Goal: Check status: Check status

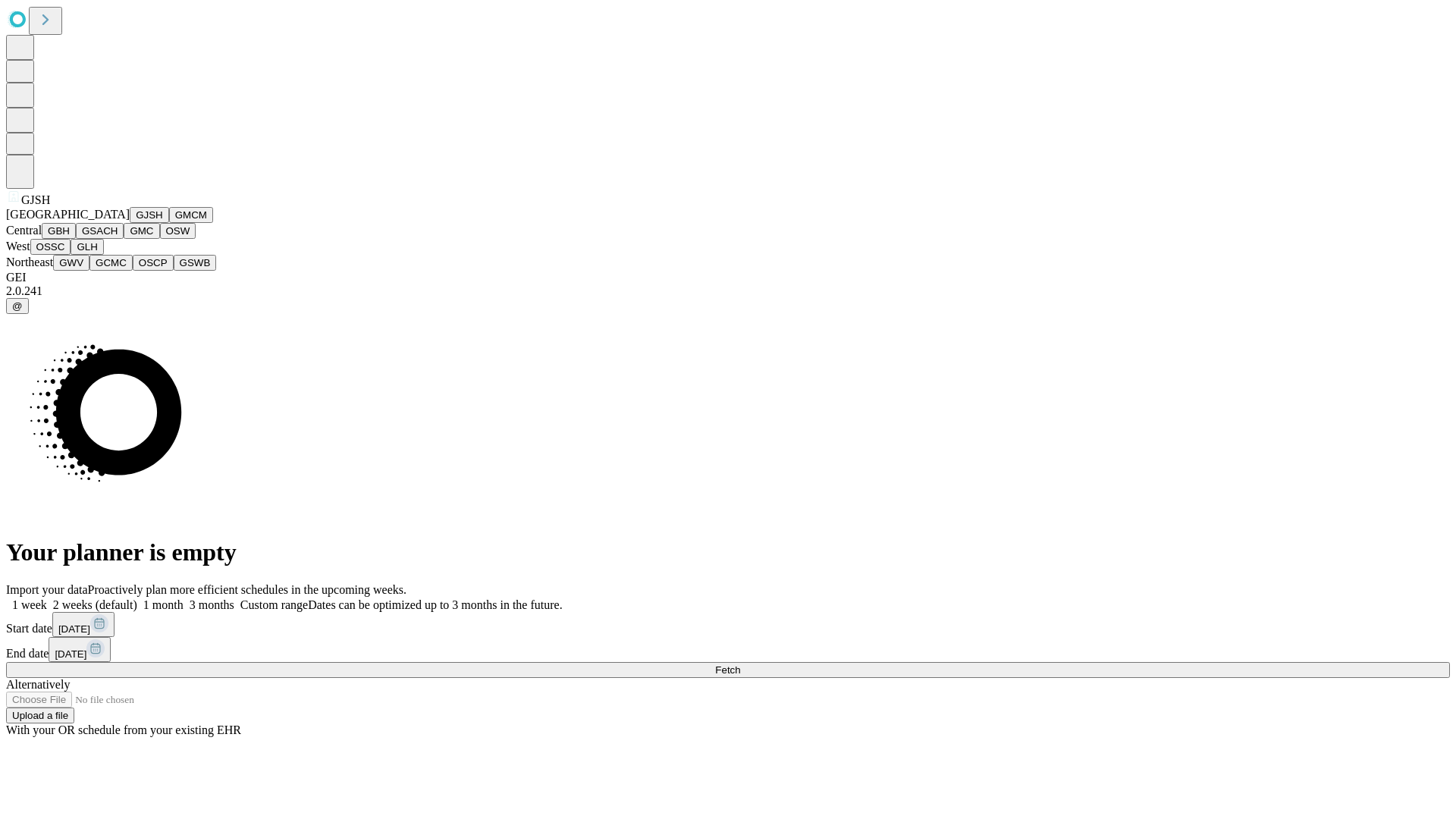
click at [129, 223] on button "GJSH" at bounding box center [149, 214] width 40 height 16
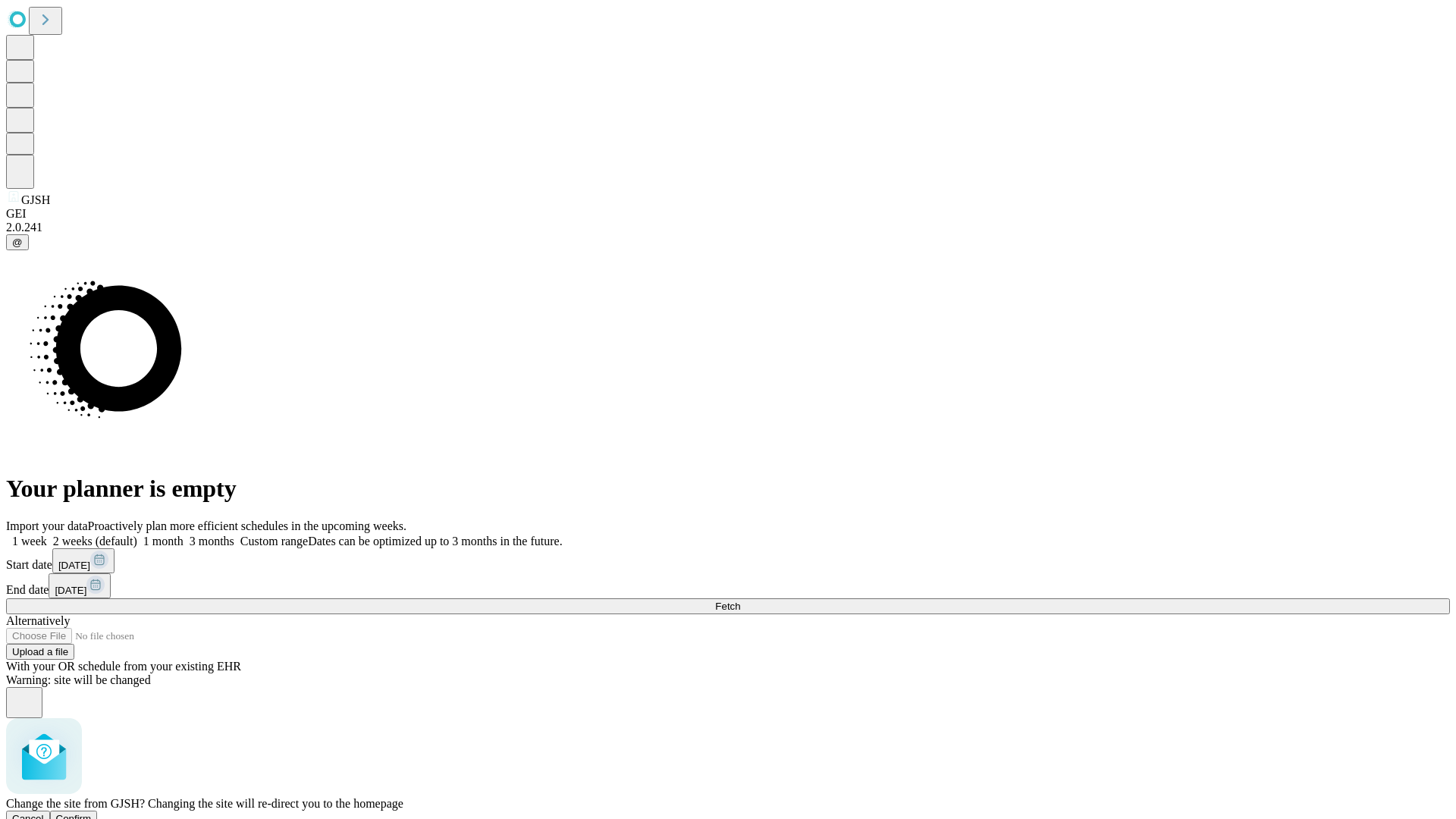
click at [92, 812] on span "Confirm" at bounding box center [74, 818] width 36 height 11
click at [137, 535] on label "2 weeks (default)" at bounding box center [93, 541] width 91 height 13
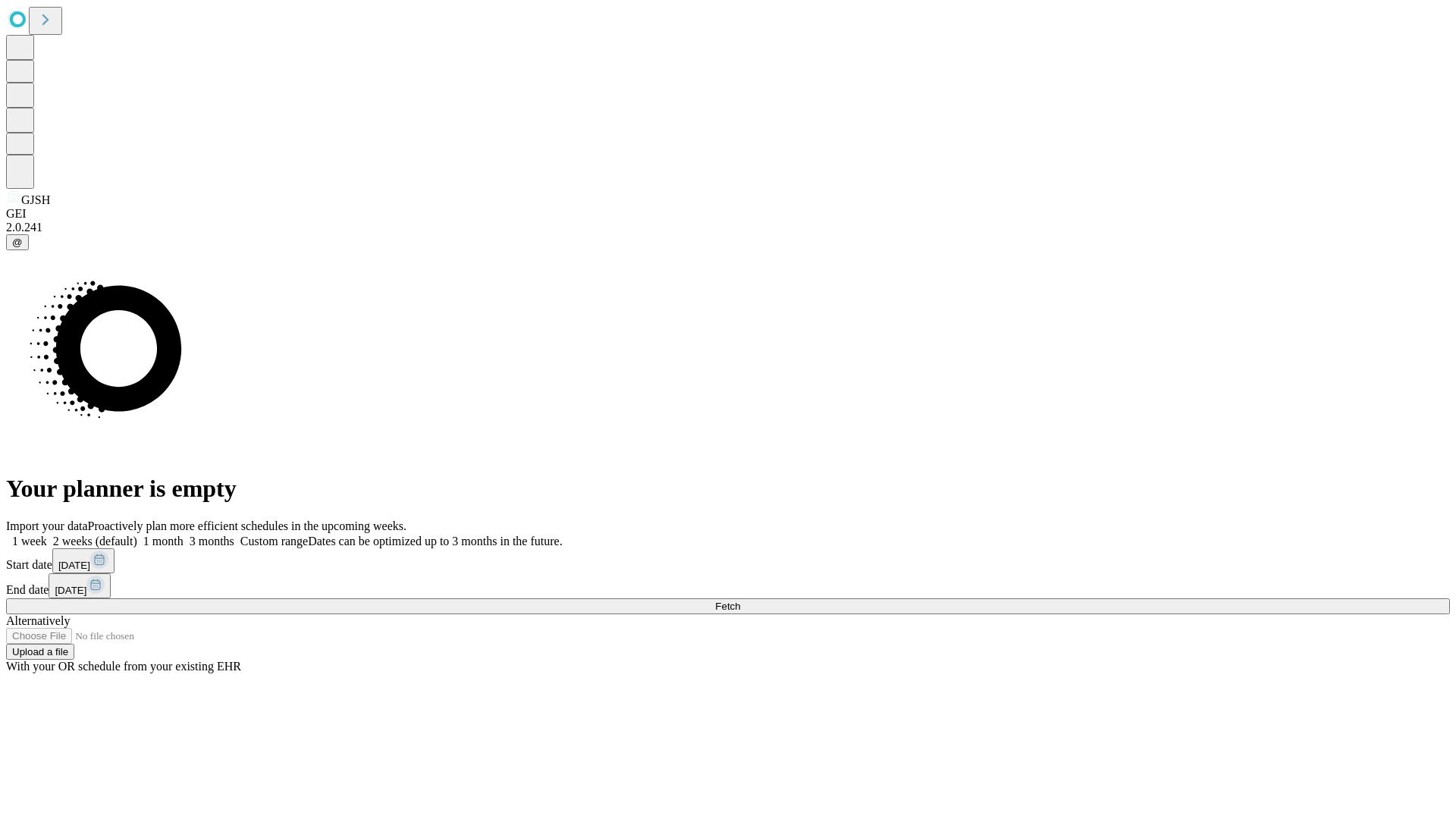
click at [740, 601] on span "Fetch" at bounding box center [728, 606] width 25 height 11
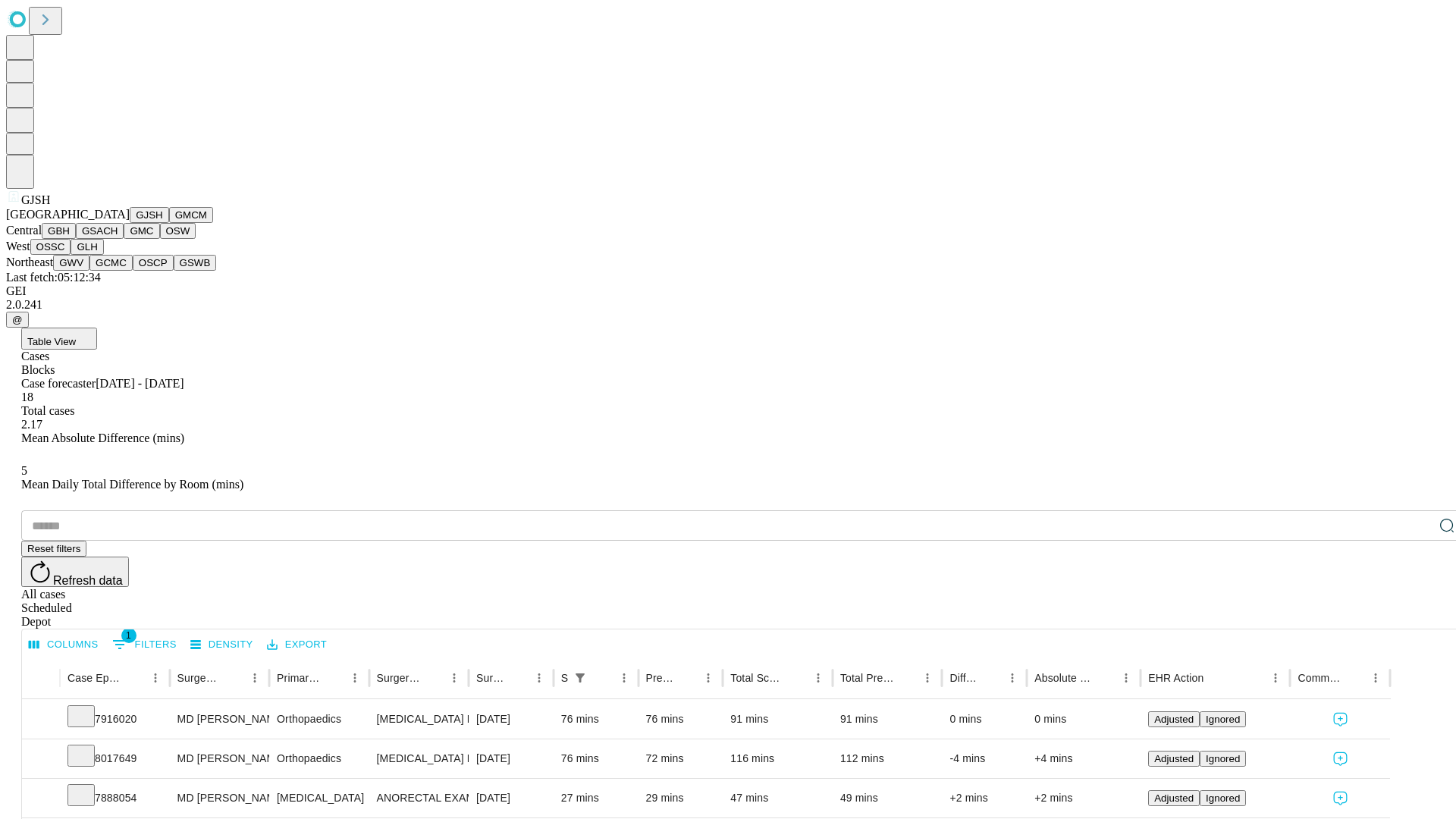
click at [169, 223] on button "GMCM" at bounding box center [191, 214] width 44 height 16
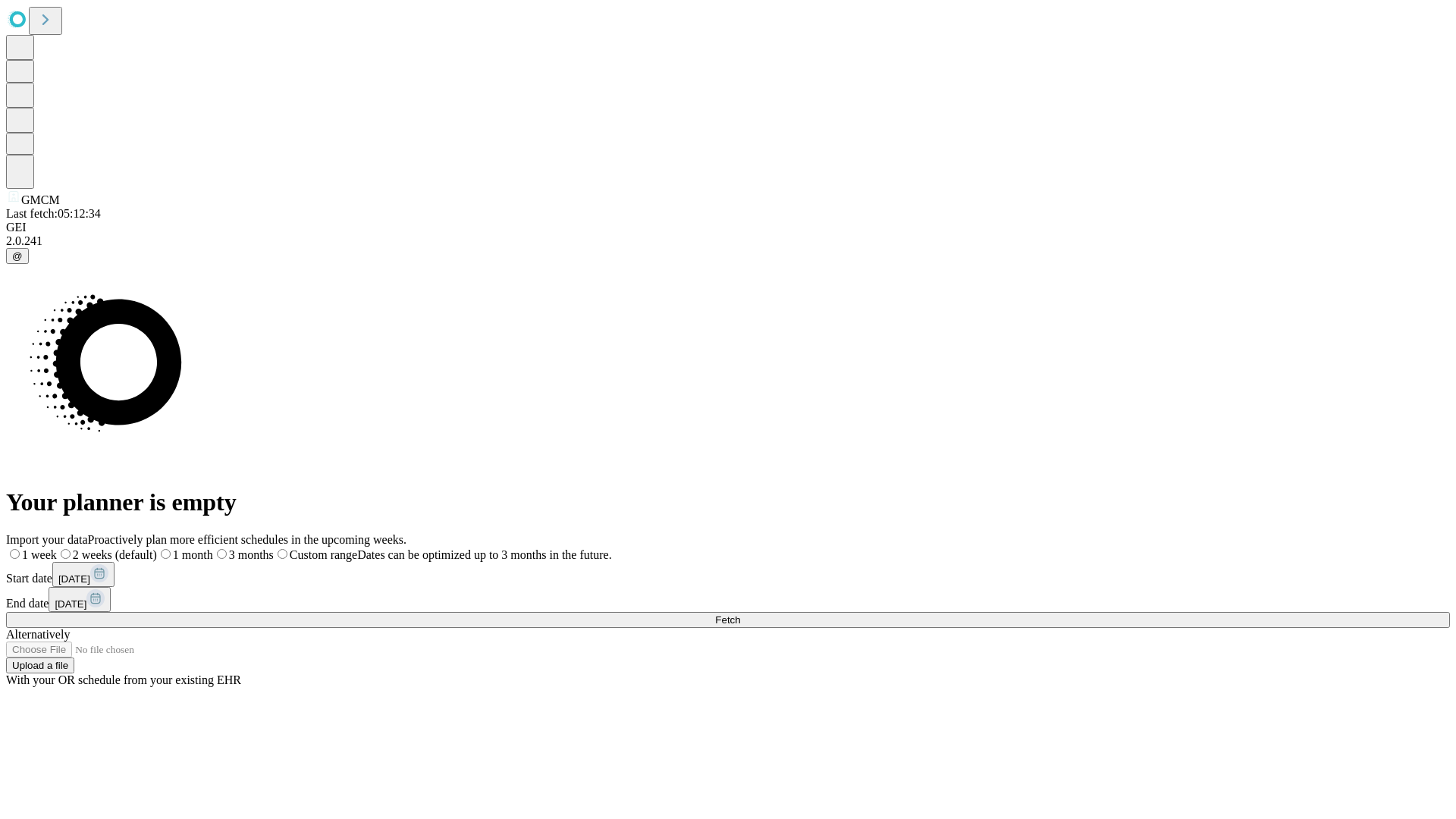
click at [157, 548] on label "2 weeks (default)" at bounding box center [107, 555] width 100 height 13
click at [740, 614] on span "Fetch" at bounding box center [728, 620] width 25 height 11
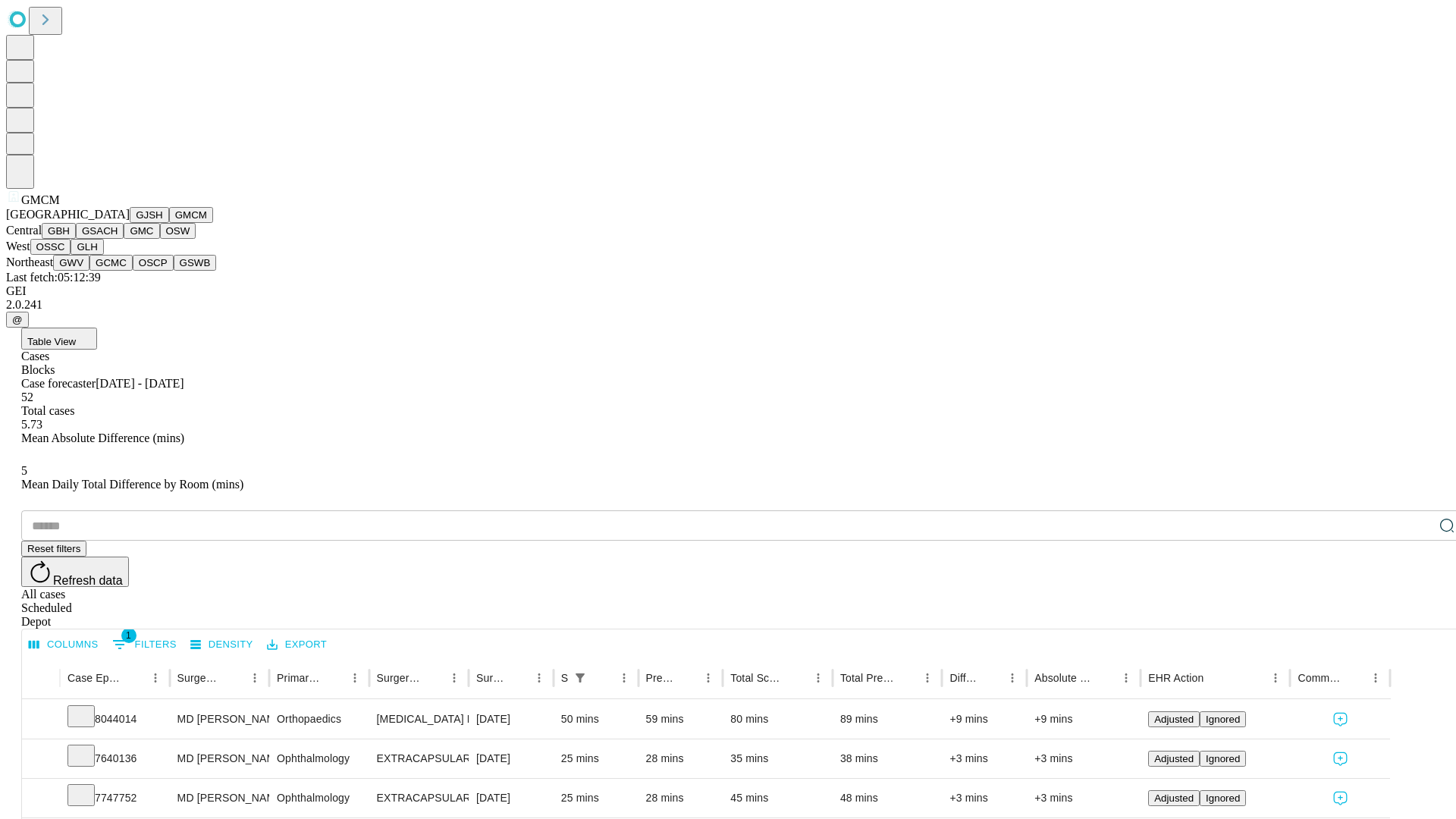
click at [76, 239] on button "GBH" at bounding box center [59, 230] width 34 height 16
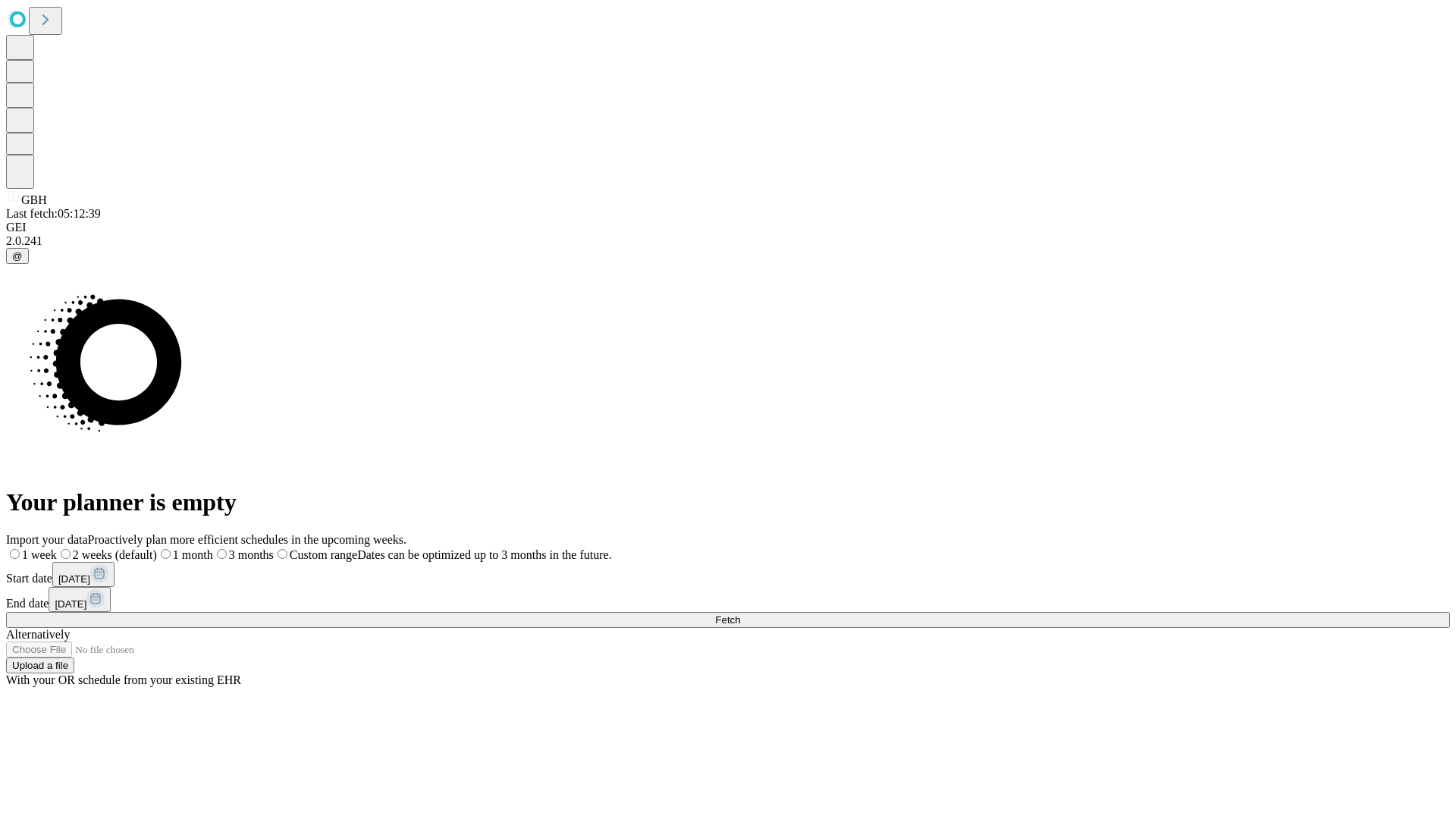
click at [157, 548] on label "2 weeks (default)" at bounding box center [107, 555] width 100 height 13
click at [740, 614] on span "Fetch" at bounding box center [728, 620] width 25 height 11
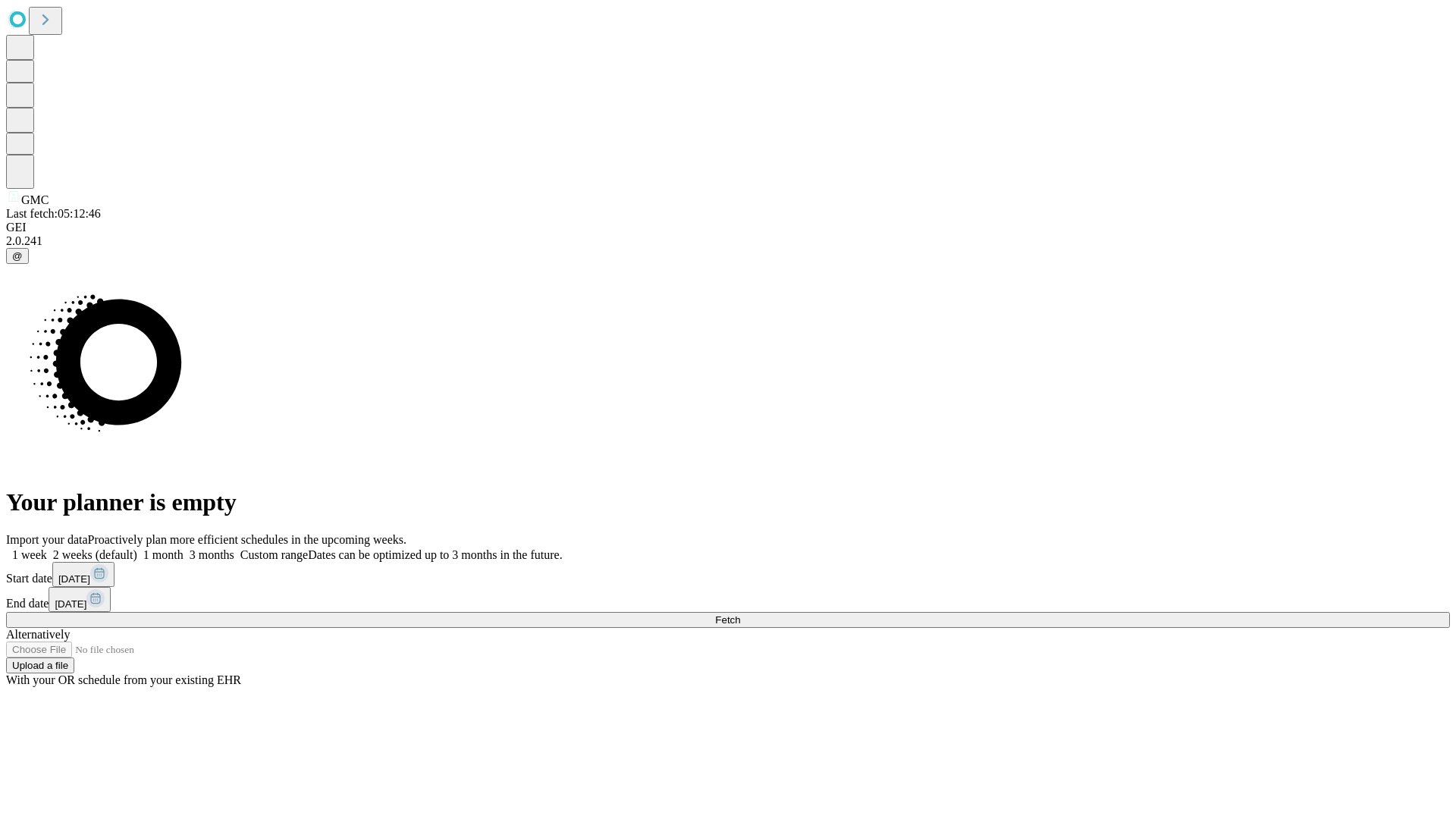
click at [740, 614] on span "Fetch" at bounding box center [728, 620] width 25 height 11
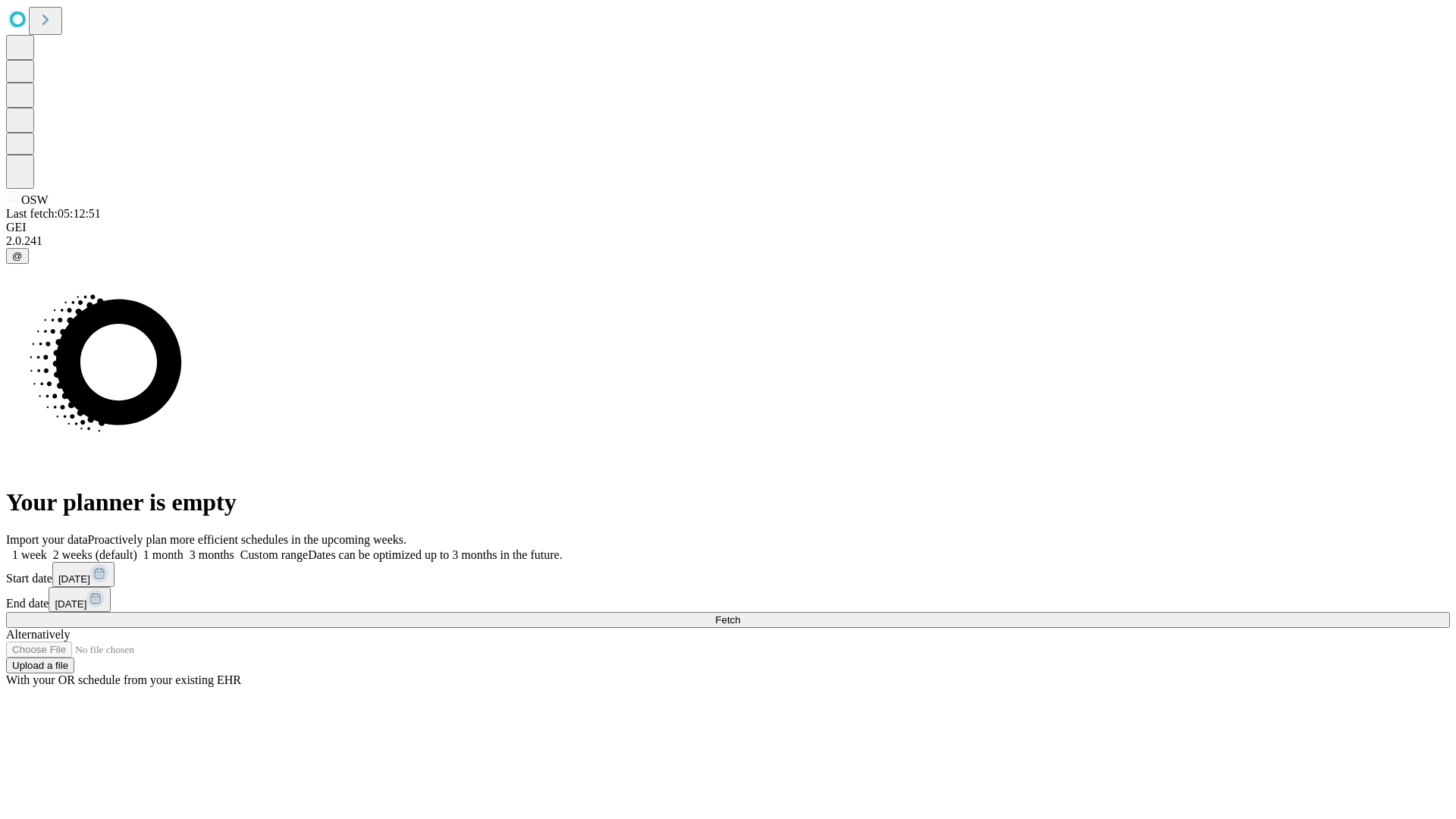
click at [137, 548] on label "2 weeks (default)" at bounding box center [93, 555] width 91 height 13
click at [740, 614] on span "Fetch" at bounding box center [728, 620] width 25 height 11
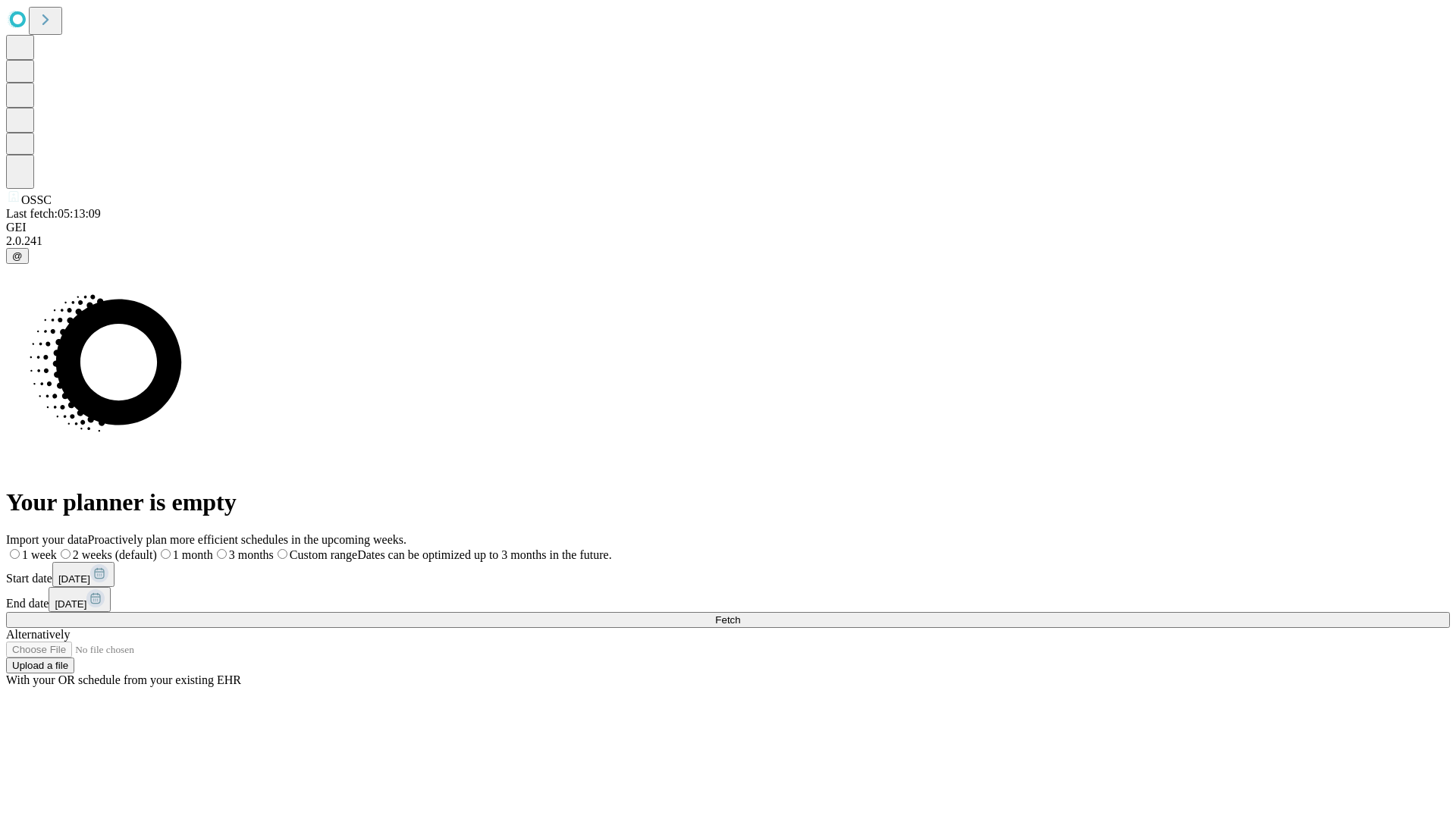
click at [157, 548] on label "2 weeks (default)" at bounding box center [107, 555] width 100 height 13
click at [740, 614] on span "Fetch" at bounding box center [728, 620] width 25 height 11
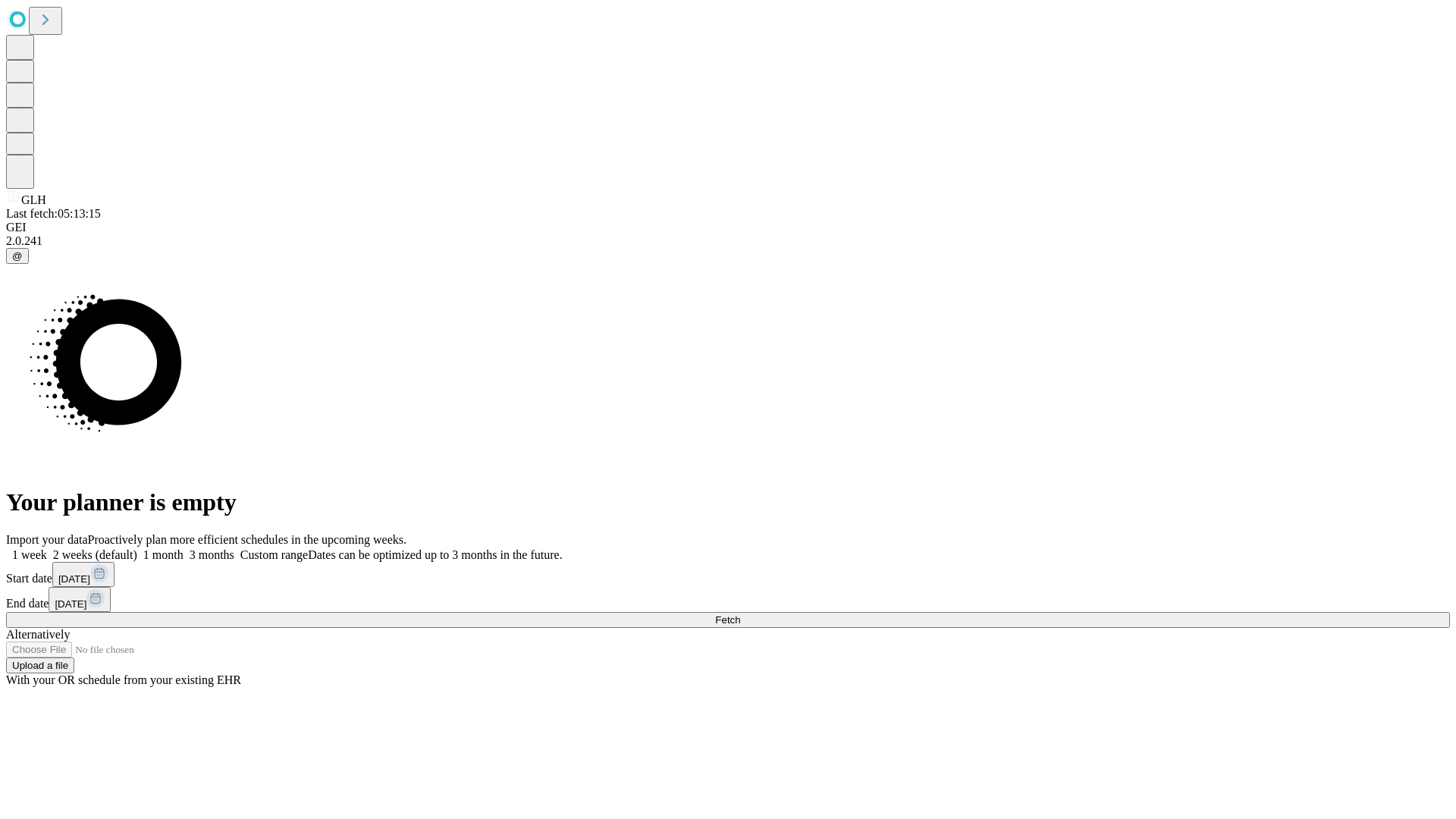
click at [137, 548] on label "2 weeks (default)" at bounding box center [93, 555] width 91 height 13
click at [740, 614] on span "Fetch" at bounding box center [728, 620] width 25 height 11
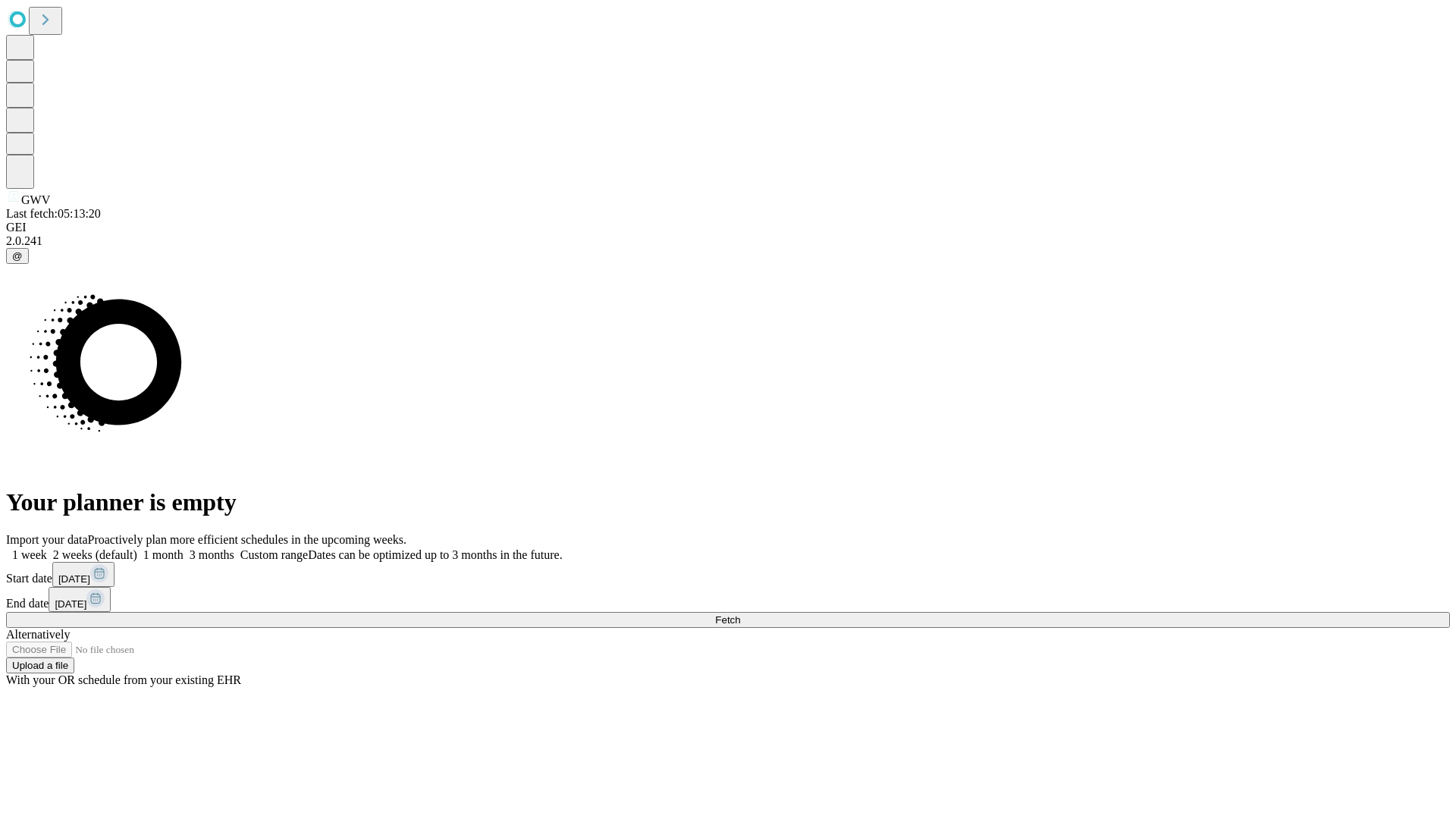
click at [137, 548] on label "2 weeks (default)" at bounding box center [93, 555] width 91 height 13
click at [740, 614] on span "Fetch" at bounding box center [728, 620] width 25 height 11
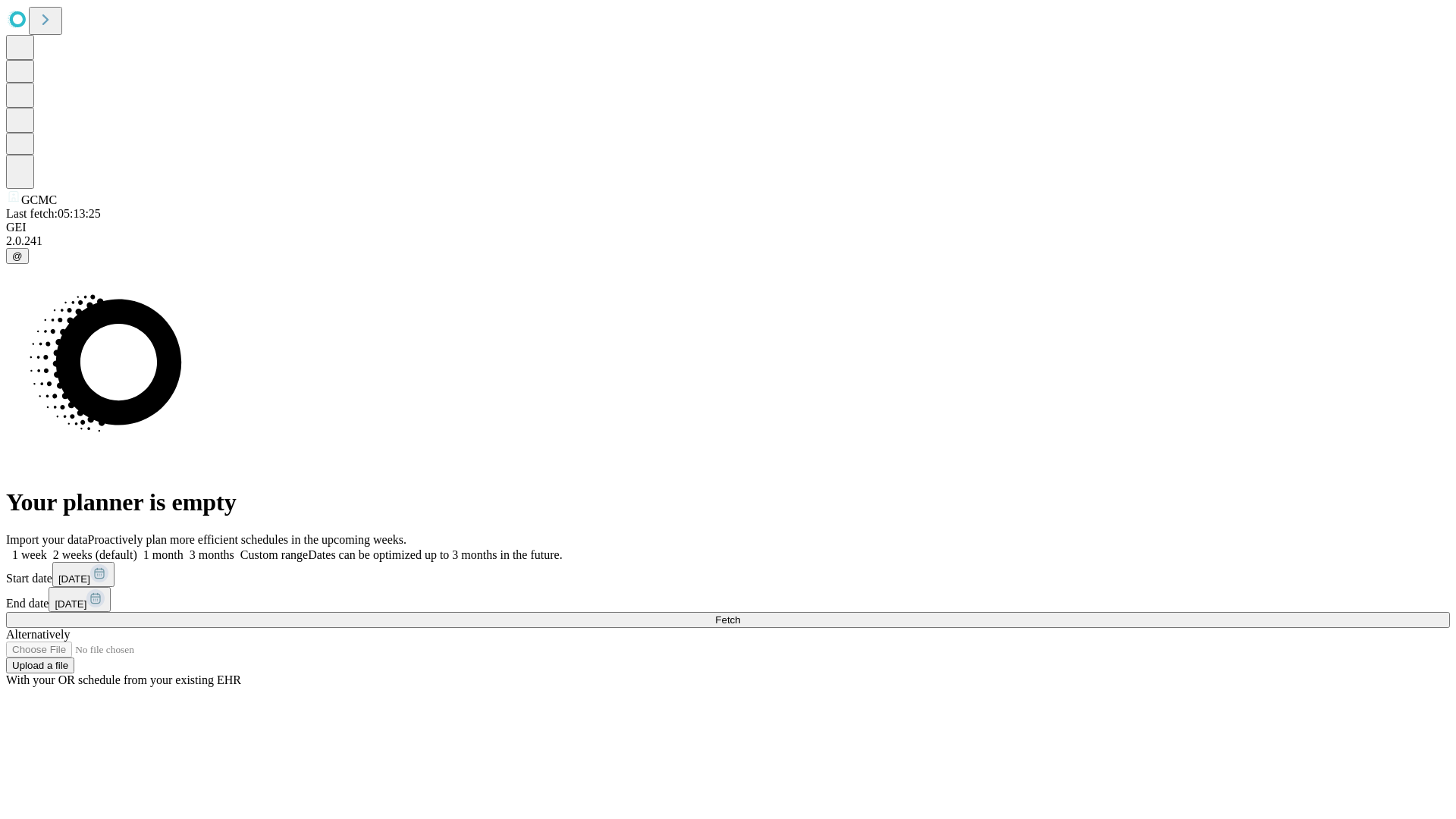
click at [740, 614] on span "Fetch" at bounding box center [728, 620] width 25 height 11
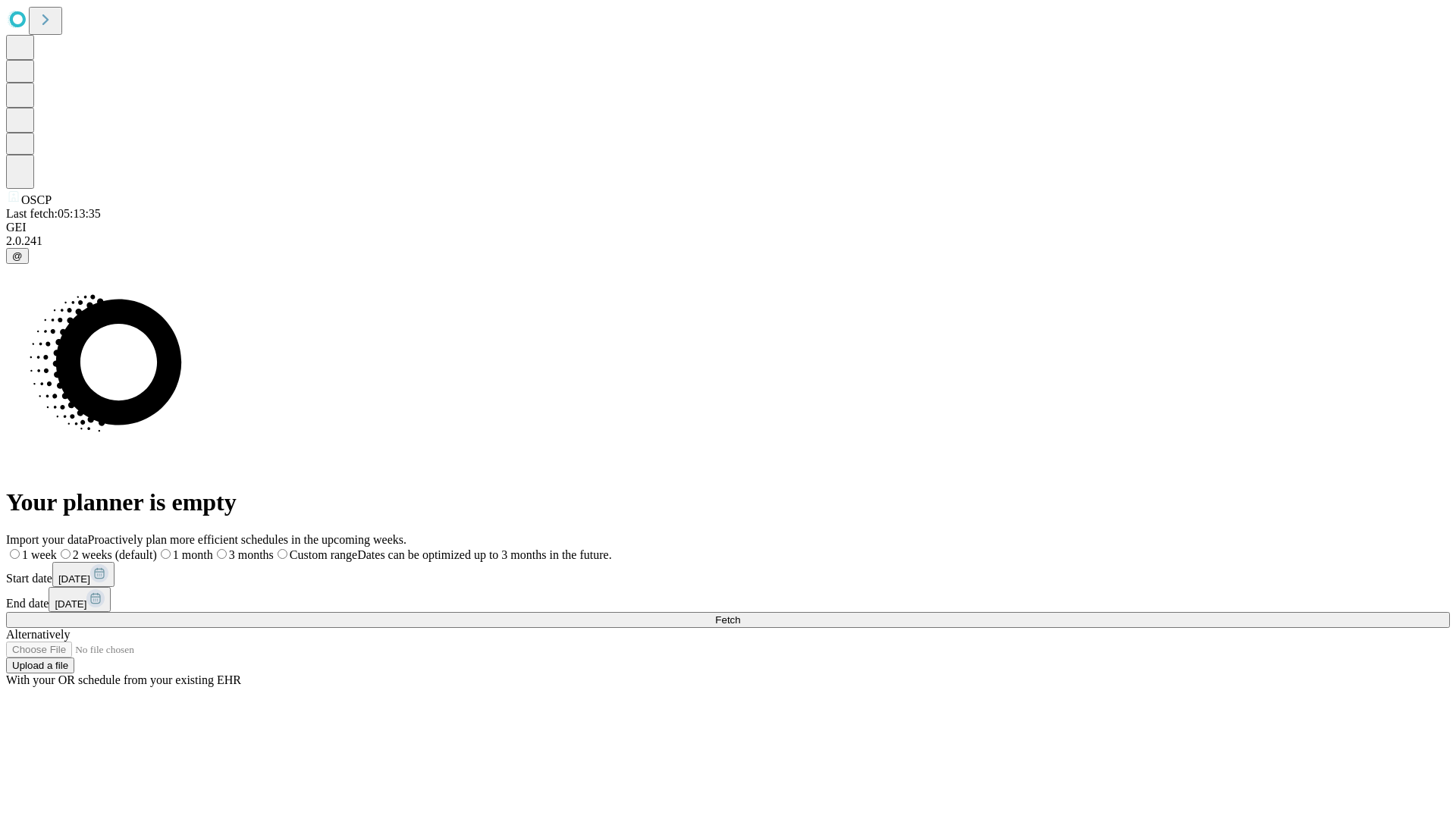
click at [740, 614] on span "Fetch" at bounding box center [728, 620] width 25 height 11
